Goal: Task Accomplishment & Management: Use online tool/utility

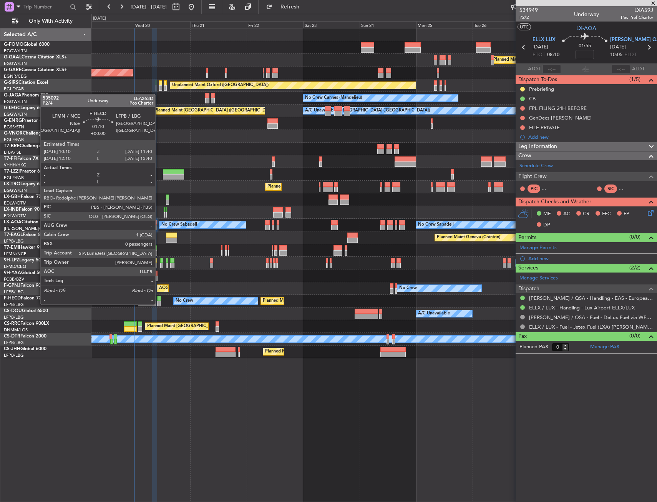
click at [159, 297] on div at bounding box center [159, 298] width 4 height 5
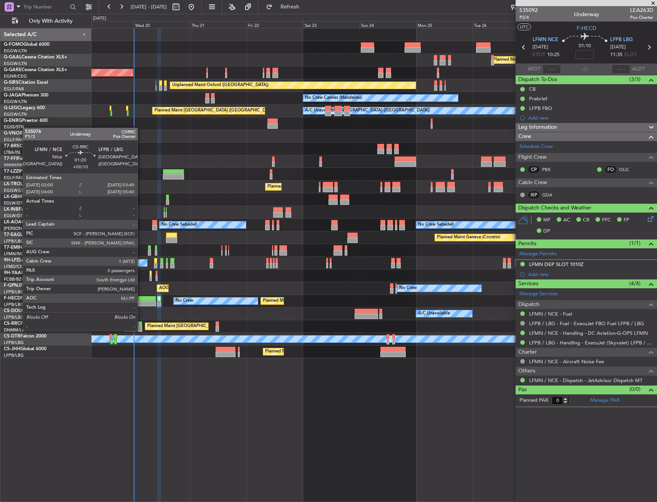
click at [141, 330] on div at bounding box center [140, 328] width 4 height 5
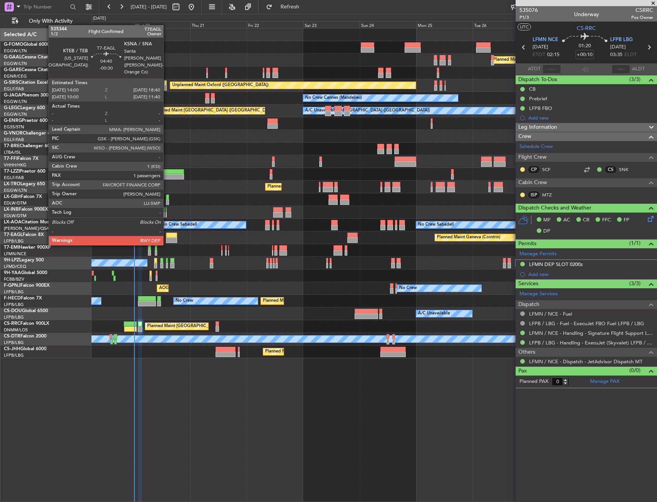
click at [167, 237] on div at bounding box center [171, 239] width 11 height 5
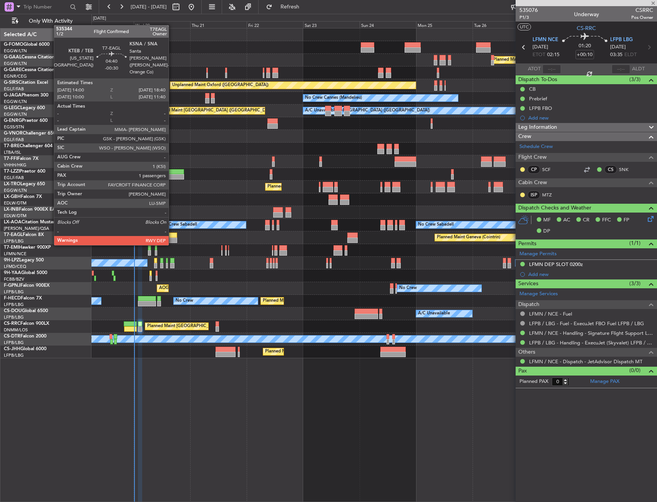
type input "-00:30"
type input "1"
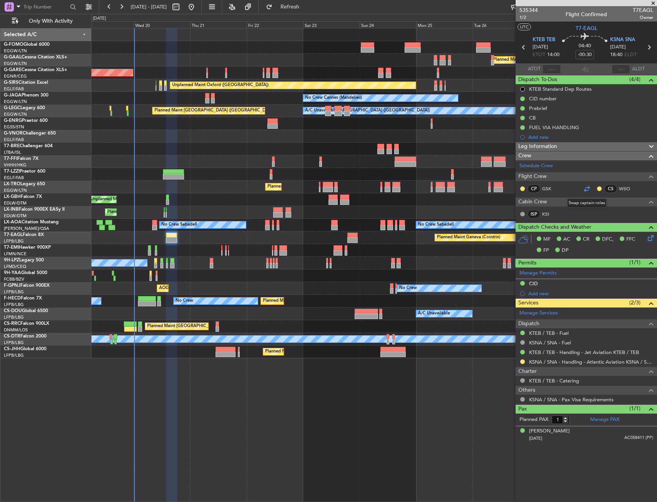
click at [584, 191] on div at bounding box center [586, 188] width 9 height 9
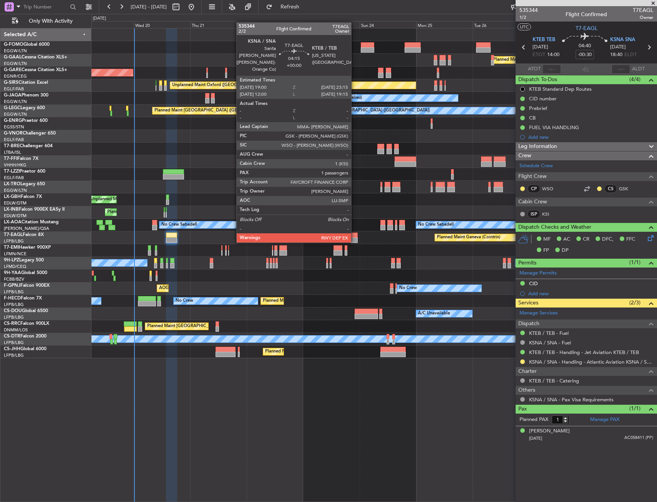
click at [355, 235] on div at bounding box center [352, 234] width 10 height 5
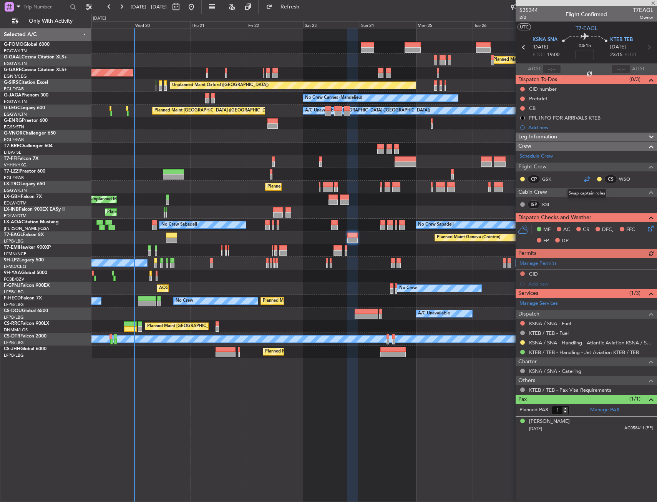
click at [585, 181] on div at bounding box center [586, 178] width 9 height 9
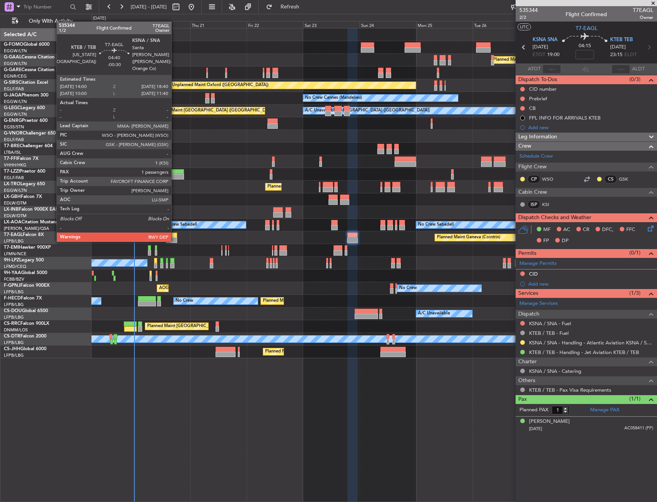
click at [175, 234] on div at bounding box center [171, 234] width 11 height 5
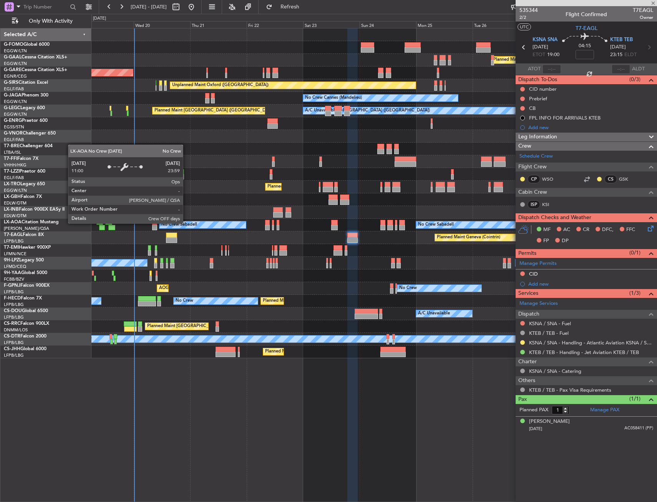
type input "-00:30"
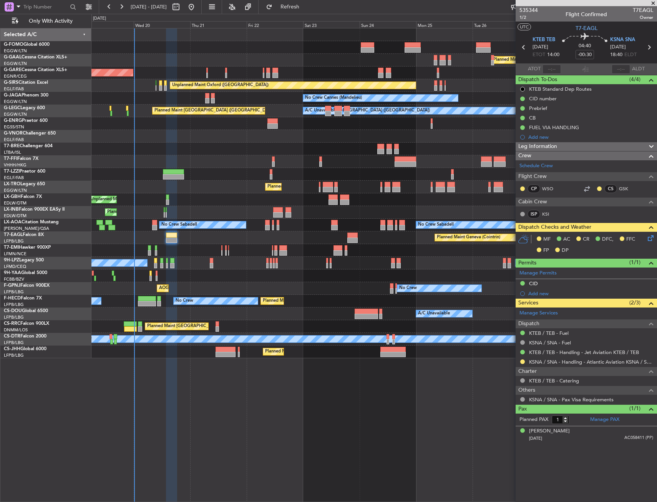
click at [650, 240] on icon at bounding box center [649, 237] width 6 height 6
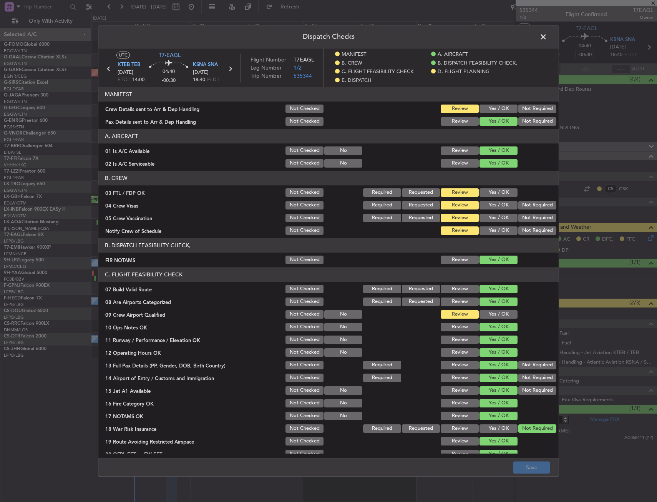
click at [497, 116] on section "MANIFEST Crew Details sent to Arr & Dep Handling Not Checked Review Yes / OK No…" at bounding box center [328, 107] width 460 height 40
click at [498, 109] on button "Yes / OK" at bounding box center [498, 108] width 38 height 8
drag, startPoint x: 483, startPoint y: 190, endPoint x: 490, endPoint y: 194, distance: 8.8
click at [483, 191] on button "Yes / OK" at bounding box center [498, 192] width 38 height 8
click at [531, 206] on button "Not Required" at bounding box center [537, 205] width 38 height 8
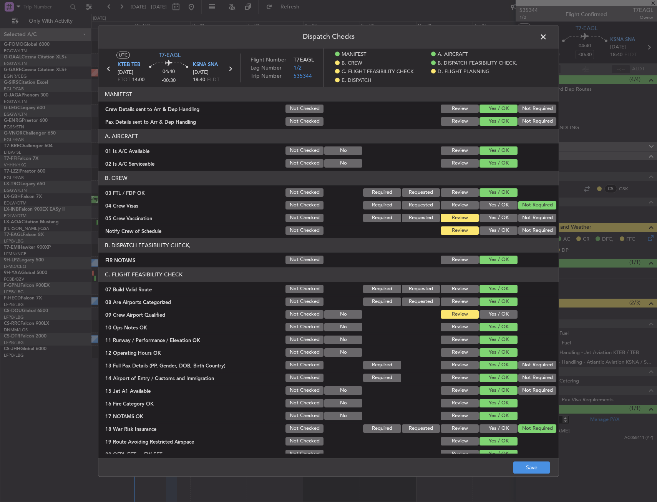
click at [528, 215] on button "Not Required" at bounding box center [537, 218] width 38 height 8
click at [499, 235] on div "Yes / OK" at bounding box center [497, 230] width 39 height 11
drag, startPoint x: 499, startPoint y: 232, endPoint x: 508, endPoint y: 307, distance: 74.6
click at [499, 232] on button "Yes / OK" at bounding box center [498, 230] width 38 height 8
click at [506, 311] on button "Yes / OK" at bounding box center [498, 314] width 38 height 8
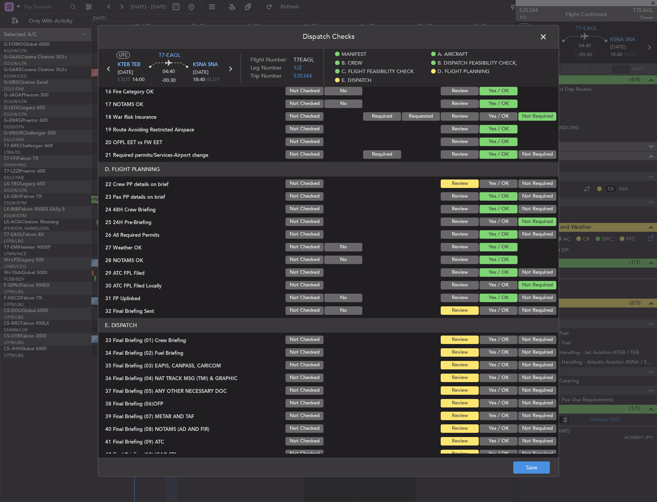
scroll to position [345, 0]
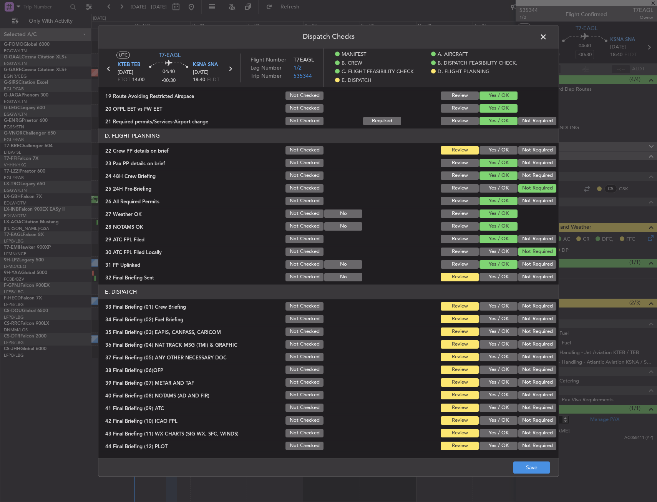
click at [492, 148] on button "Yes / OK" at bounding box center [498, 150] width 38 height 8
click at [495, 277] on button "Yes / OK" at bounding box center [498, 277] width 38 height 8
click at [533, 277] on button "Not Required" at bounding box center [537, 277] width 38 height 8
click at [505, 305] on button "Yes / OK" at bounding box center [498, 306] width 38 height 8
click at [500, 317] on button "Yes / OK" at bounding box center [498, 319] width 38 height 8
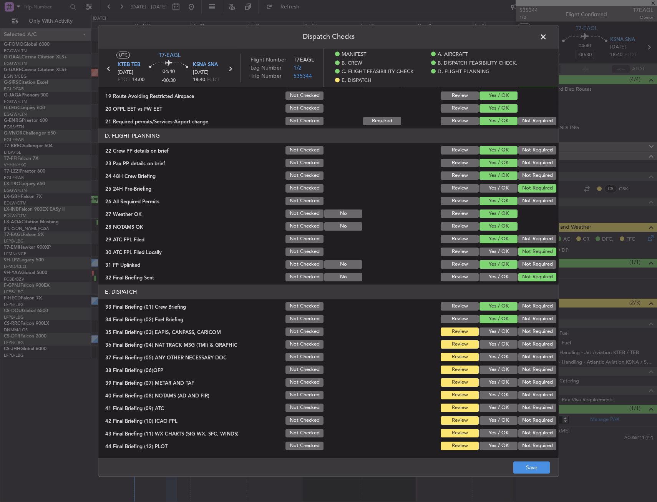
click at [521, 331] on button "Not Required" at bounding box center [537, 331] width 38 height 8
click at [520, 342] on button "Not Required" at bounding box center [537, 344] width 38 height 8
click at [491, 347] on button "Yes / OK" at bounding box center [498, 344] width 38 height 8
drag, startPoint x: 492, startPoint y: 358, endPoint x: 521, endPoint y: 347, distance: 30.3
click at [491, 358] on button "Yes / OK" at bounding box center [498, 357] width 38 height 8
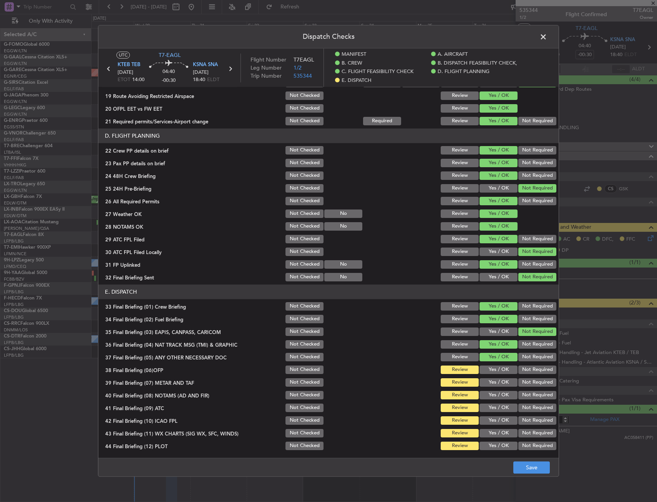
click at [534, 340] on div "Not Required" at bounding box center [536, 344] width 39 height 11
click at [506, 367] on button "Yes / OK" at bounding box center [498, 369] width 38 height 8
click at [521, 347] on button "Not Required" at bounding box center [537, 344] width 38 height 8
drag, startPoint x: 494, startPoint y: 375, endPoint x: 493, endPoint y: 390, distance: 15.1
click at [494, 378] on section "E. DISPATCH 33 Final Briefing (01) Crew Briefing Not Checked Review Yes / OK No…" at bounding box center [328, 367] width 460 height 167
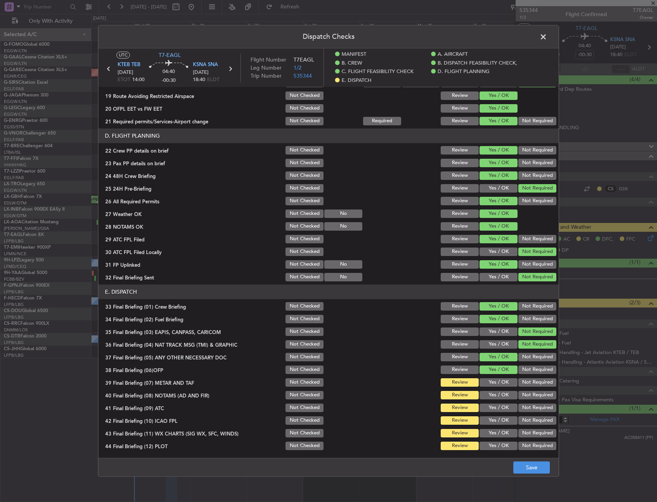
click at [493, 390] on div "Yes / OK" at bounding box center [497, 395] width 39 height 11
click at [494, 383] on button "Yes / OK" at bounding box center [498, 382] width 38 height 8
click at [496, 403] on div "Yes / OK" at bounding box center [497, 407] width 39 height 11
drag, startPoint x: 495, startPoint y: 396, endPoint x: 495, endPoint y: 405, distance: 8.5
click at [495, 396] on button "Yes / OK" at bounding box center [498, 395] width 38 height 8
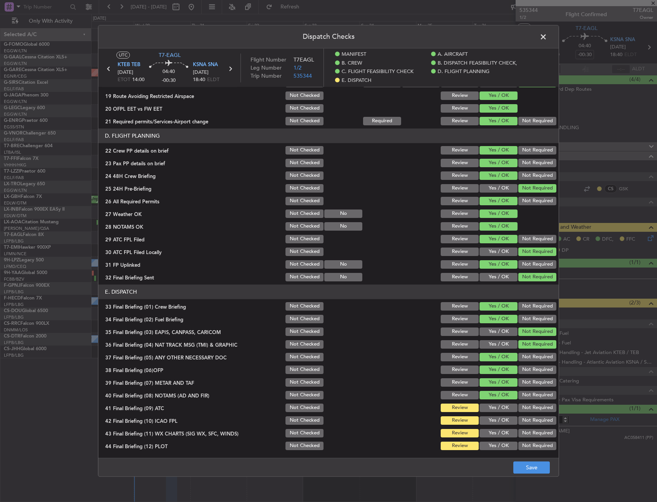
drag, startPoint x: 494, startPoint y: 406, endPoint x: 495, endPoint y: 415, distance: 8.5
click at [494, 410] on button "Yes / OK" at bounding box center [498, 407] width 38 height 8
click at [496, 424] on button "Yes / OK" at bounding box center [498, 420] width 38 height 8
drag, startPoint x: 496, startPoint y: 431, endPoint x: 497, endPoint y: 446, distance: 15.0
click at [496, 434] on button "Yes / OK" at bounding box center [498, 433] width 38 height 8
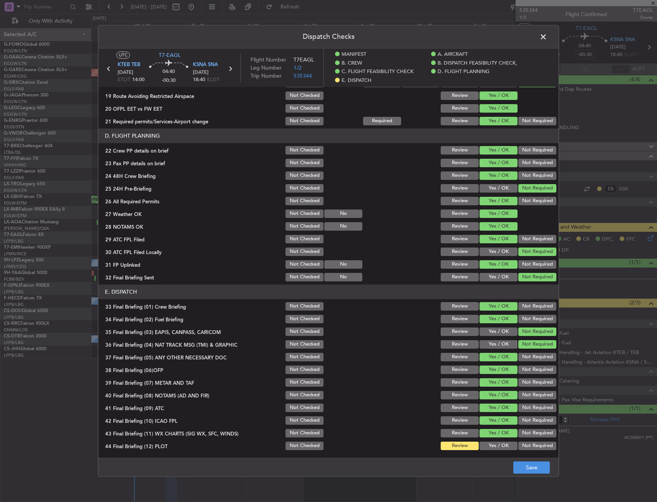
click at [497, 446] on button "Yes / OK" at bounding box center [498, 445] width 38 height 8
click at [534, 473] on footer "Save" at bounding box center [328, 467] width 460 height 18
click at [534, 464] on button "Save" at bounding box center [531, 467] width 36 height 12
click at [547, 37] on span at bounding box center [547, 38] width 0 height 15
